Goal: Information Seeking & Learning: Stay updated

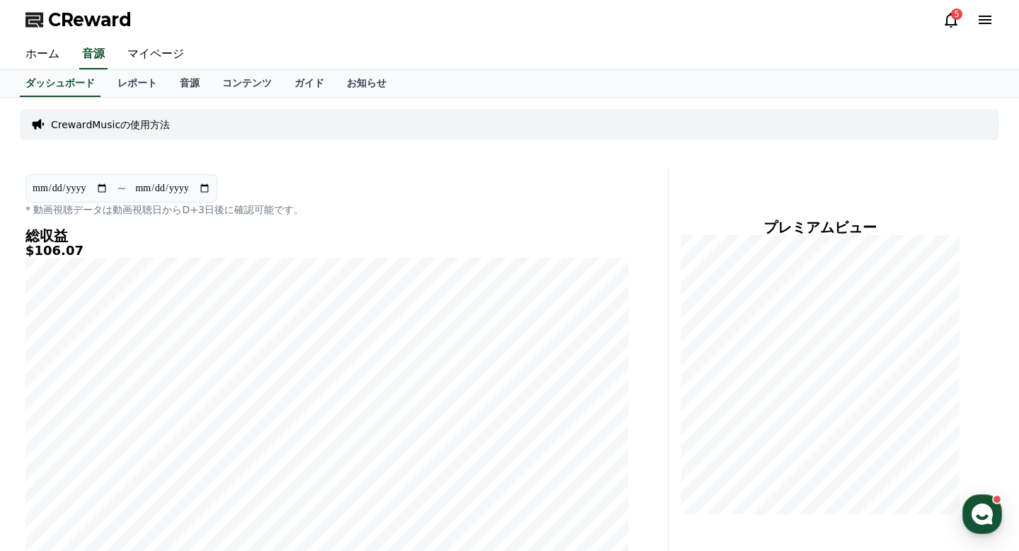
click at [945, 22] on icon at bounding box center [951, 19] width 17 height 17
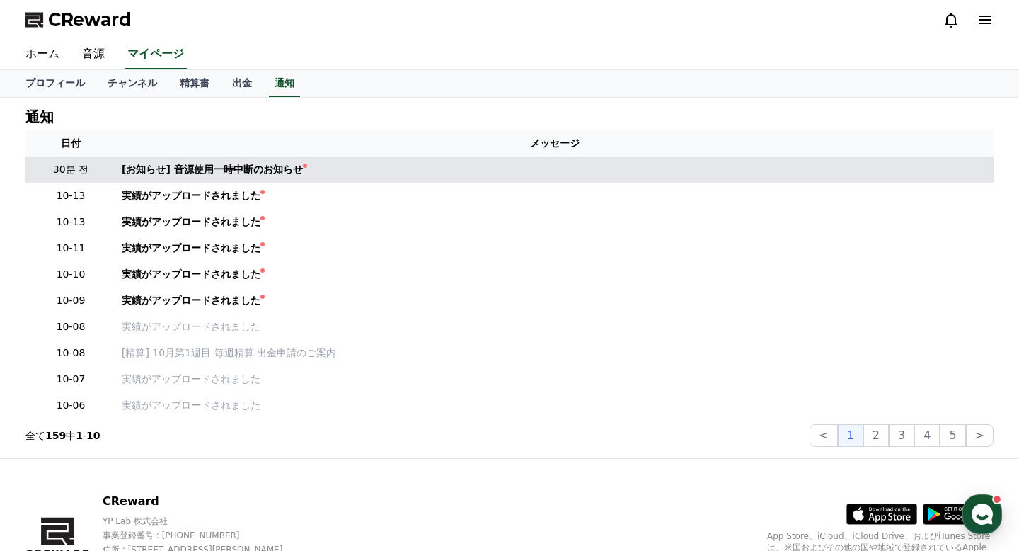
click at [396, 177] on td "[お知らせ] 音源使用一時中断のお知らせ" at bounding box center [555, 169] width 878 height 26
click at [385, 175] on link "[お知らせ] 音源使用一時中断のお知らせ" at bounding box center [555, 169] width 866 height 15
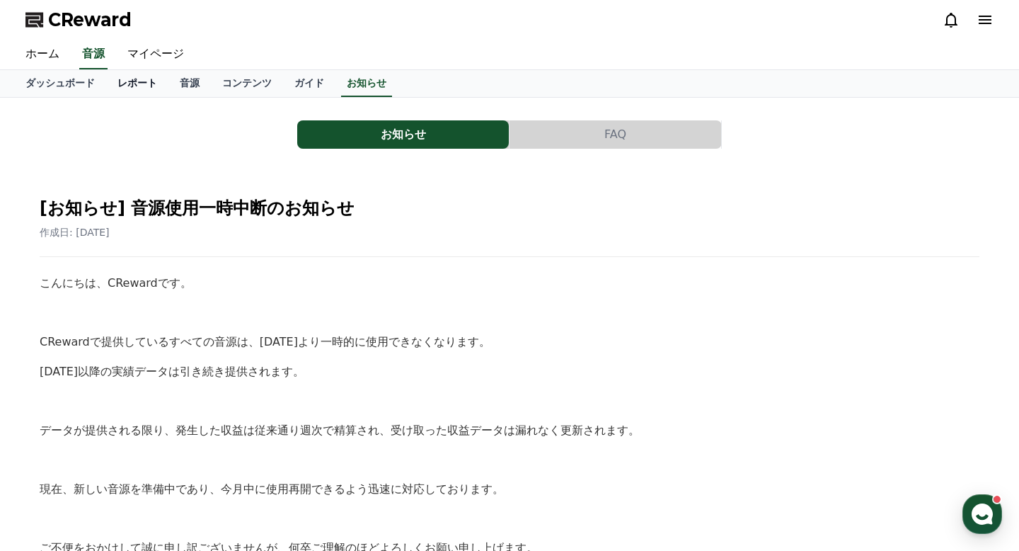
click at [149, 86] on link "レポート" at bounding box center [137, 83] width 62 height 27
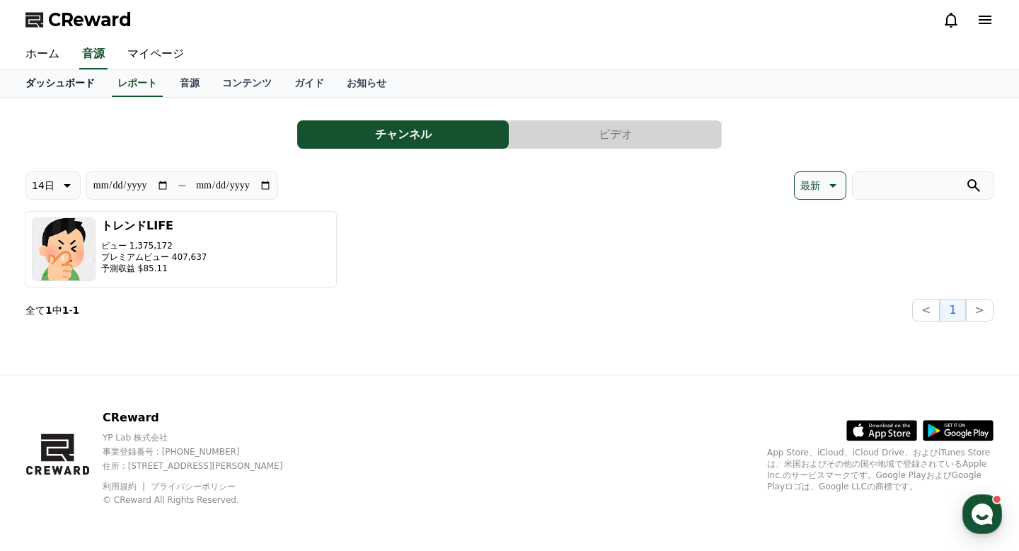
click at [81, 88] on link "ダッシュボード" at bounding box center [60, 83] width 92 height 27
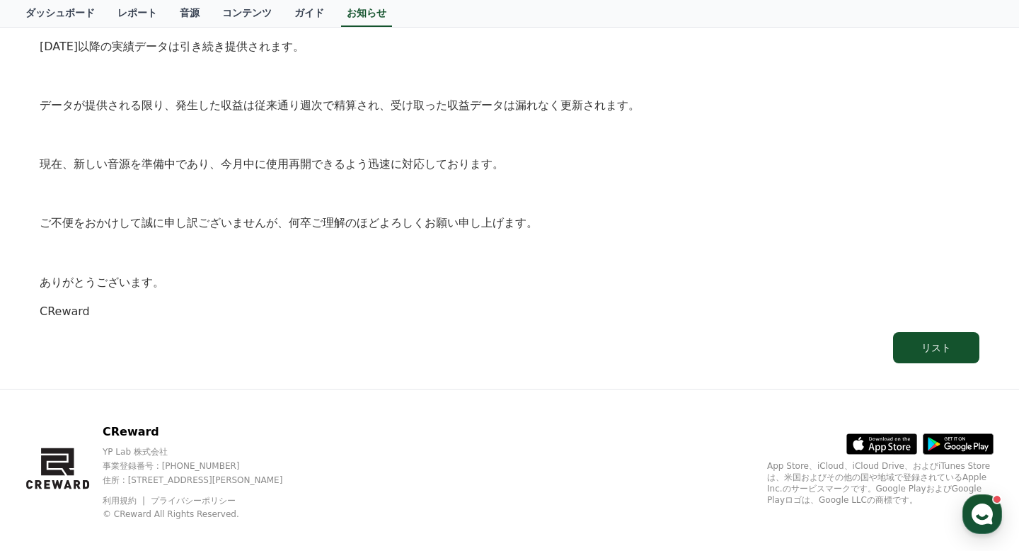
scroll to position [316, 0]
